Goal: Information Seeking & Learning: Find specific fact

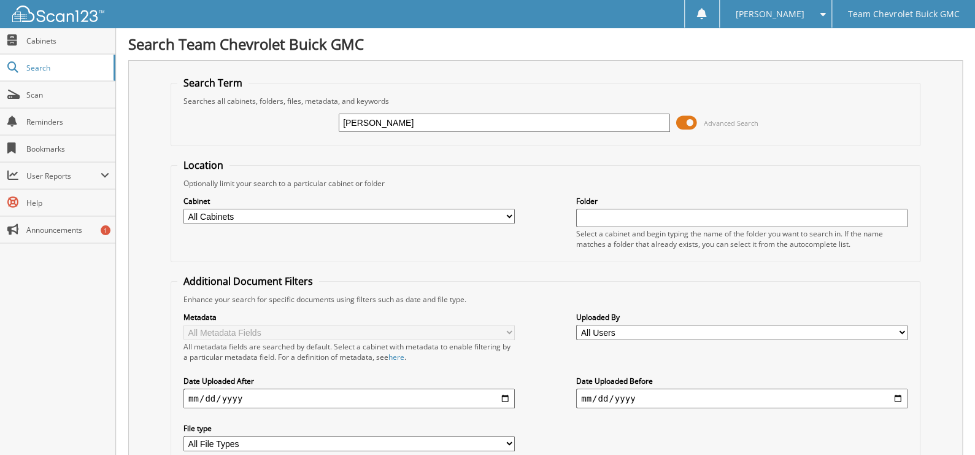
type input "[PERSON_NAME]"
click at [691, 115] on span at bounding box center [686, 123] width 21 height 18
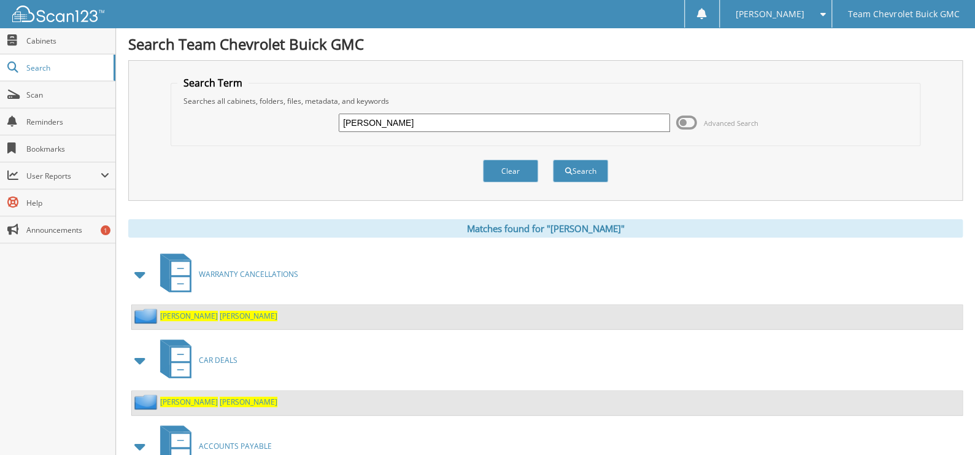
scroll to position [61, 0]
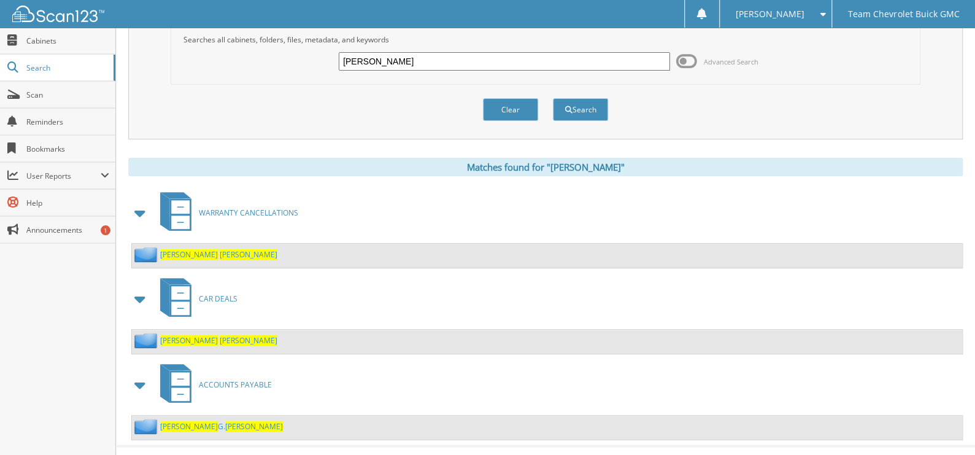
click at [220, 253] on span "[PERSON_NAME]" at bounding box center [249, 254] width 58 height 10
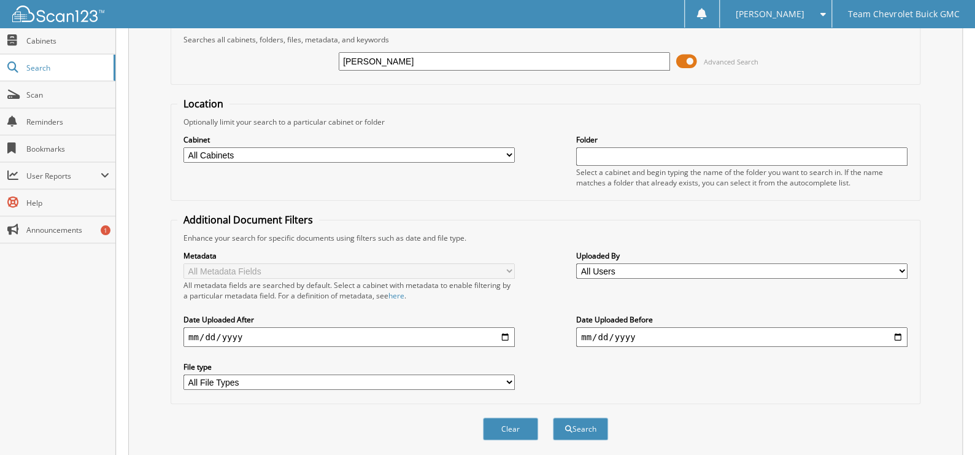
click at [691, 53] on span at bounding box center [686, 61] width 21 height 18
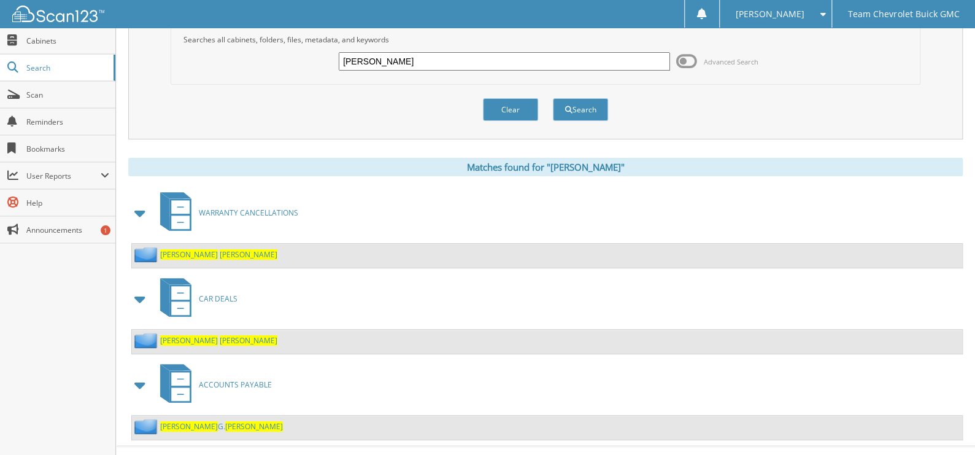
scroll to position [77, 0]
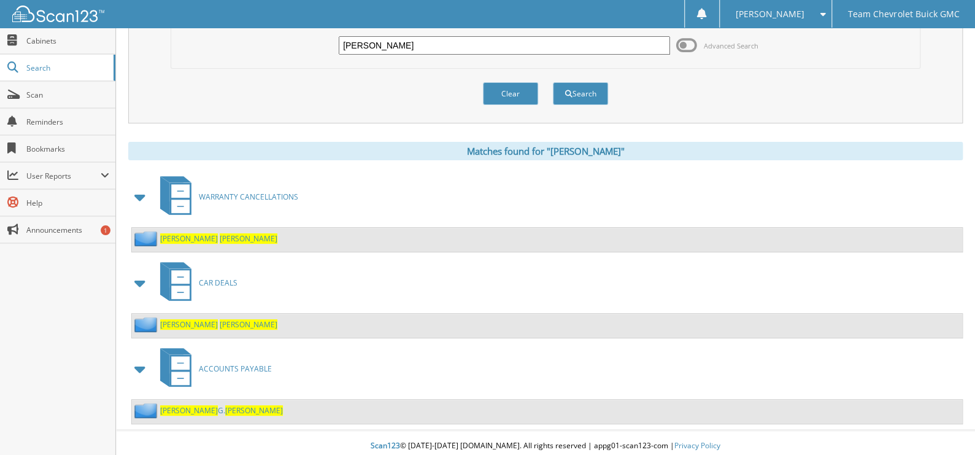
click at [207, 405] on link "[PERSON_NAME]" at bounding box center [221, 410] width 123 height 10
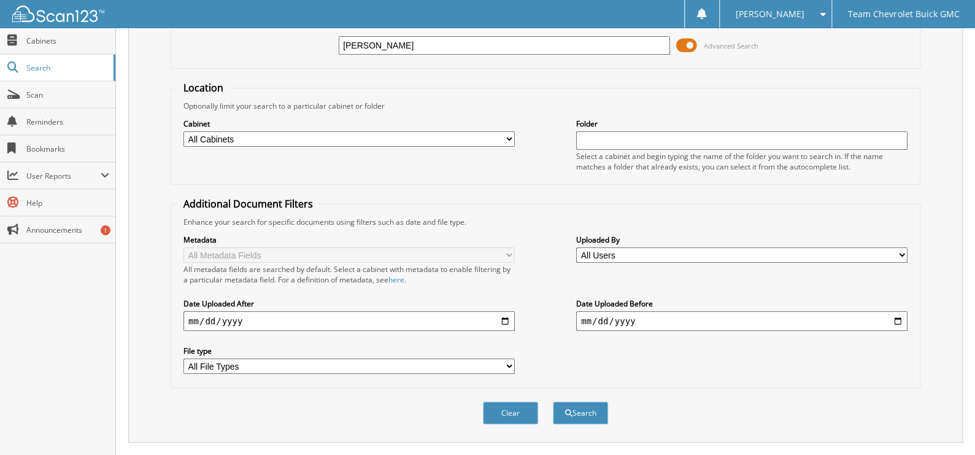
click at [685, 45] on span at bounding box center [686, 45] width 21 height 18
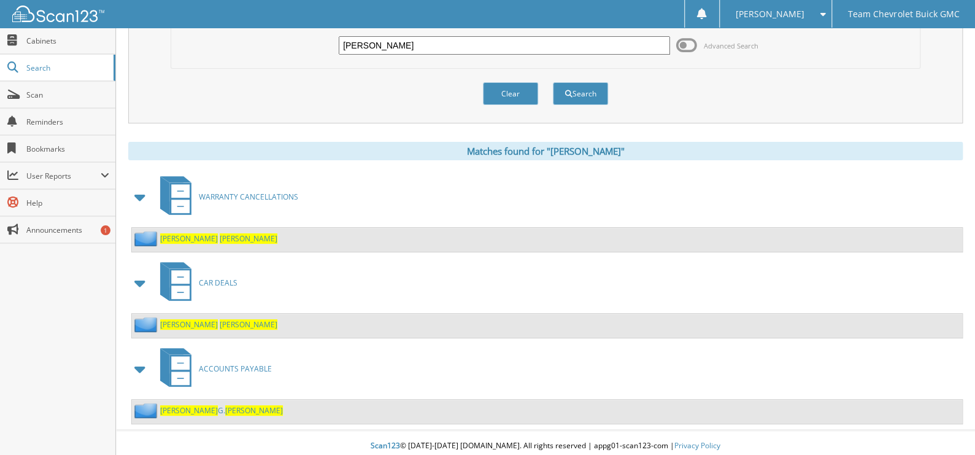
click at [225, 323] on span "[PERSON_NAME]" at bounding box center [249, 324] width 58 height 10
